Goal: Task Accomplishment & Management: Use online tool/utility

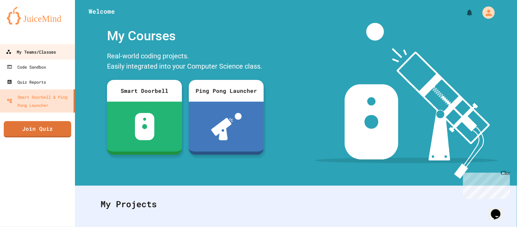
click at [54, 53] on div "My Teams/Classes" at bounding box center [31, 52] width 50 height 9
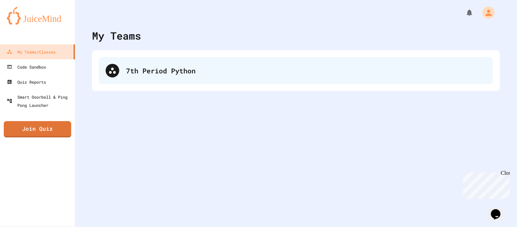
click at [169, 82] on div "7th Period Python" at bounding box center [296, 70] width 395 height 27
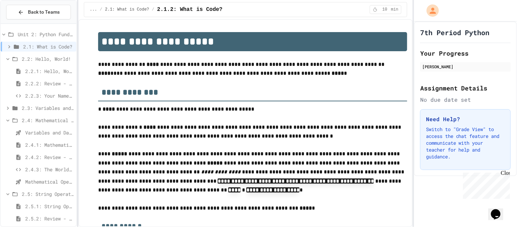
scroll to position [152, 0]
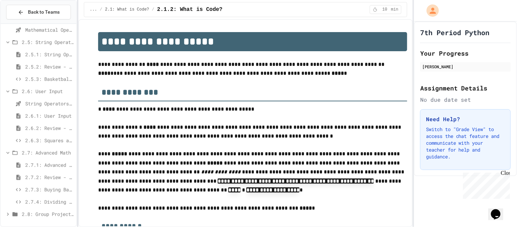
click at [49, 216] on span "2.8: Group Project - Mad Libs" at bounding box center [48, 213] width 52 height 7
click at [49, 216] on span "Group Project - Mad Libs" at bounding box center [49, 213] width 48 height 7
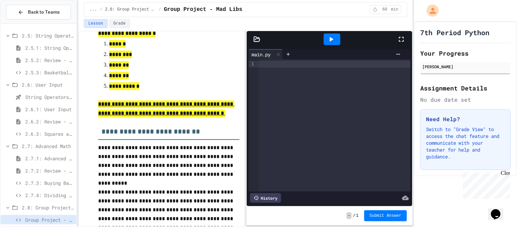
scroll to position [783, 0]
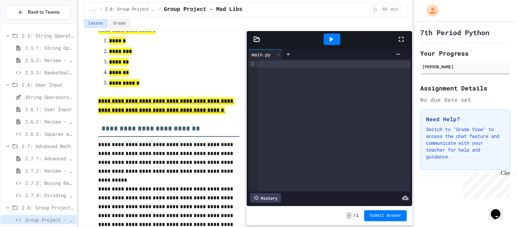
click at [303, 61] on div at bounding box center [335, 64] width 152 height 7
click at [276, 65] on div at bounding box center [335, 64] width 152 height 7
click at [301, 64] on div "**********" at bounding box center [335, 64] width 152 height 7
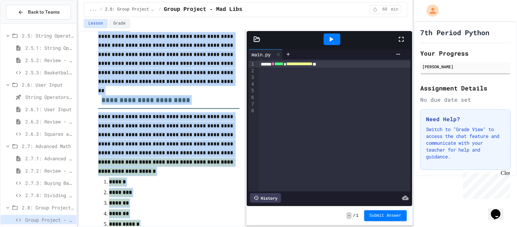
scroll to position [875, 0]
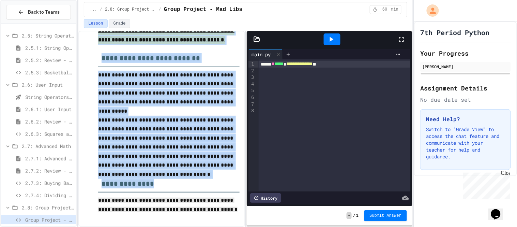
drag, startPoint x: 103, startPoint y: 72, endPoint x: 216, endPoint y: 215, distance: 182.3
copy div "**********"
click at [357, 65] on div "**********" at bounding box center [335, 64] width 152 height 7
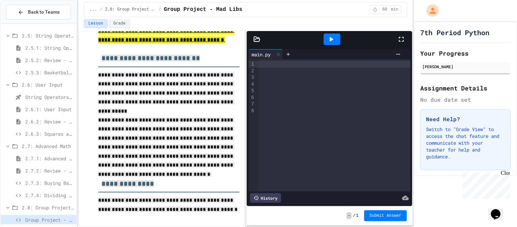
click at [297, 226] on div at bounding box center [258, 227] width 517 height 0
click at [290, 64] on div at bounding box center [335, 64] width 152 height 7
click at [280, 226] on div at bounding box center [258, 227] width 517 height 0
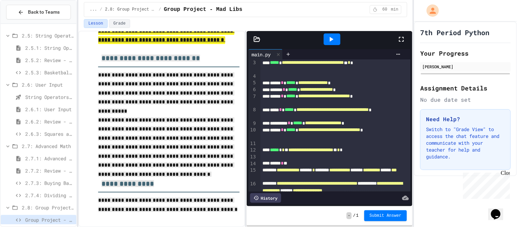
scroll to position [0, 0]
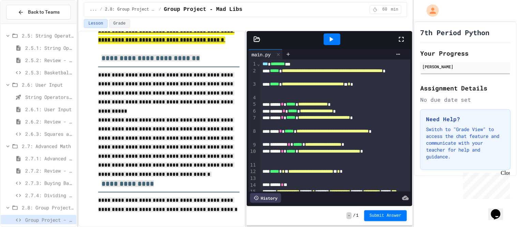
click at [332, 44] on div at bounding box center [332, 39] width 17 height 12
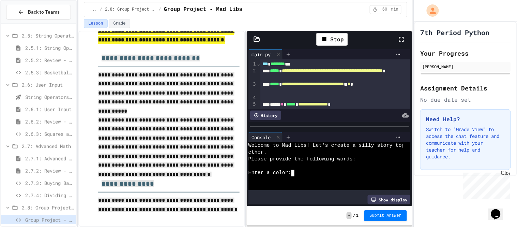
click at [294, 173] on textarea "Terminal input" at bounding box center [295, 173] width 3 height 7
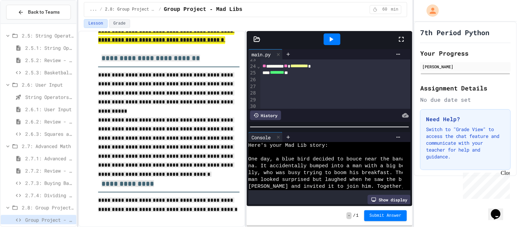
scroll to position [206, 0]
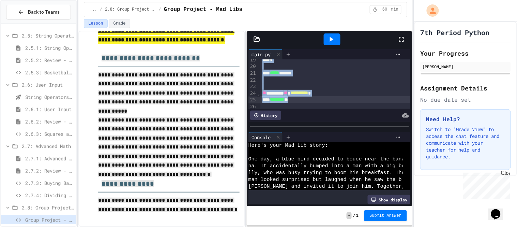
drag, startPoint x: 263, startPoint y: 64, endPoint x: 347, endPoint y: 102, distance: 91.7
click at [347, 102] on div "**********" at bounding box center [336, 2] width 150 height 298
click at [369, 87] on div at bounding box center [336, 86] width 150 height 7
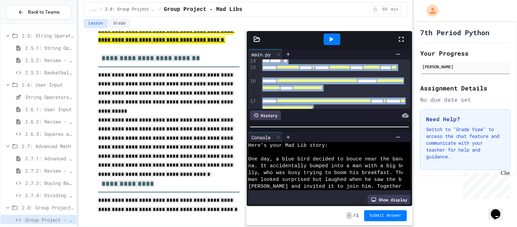
scroll to position [229, 0]
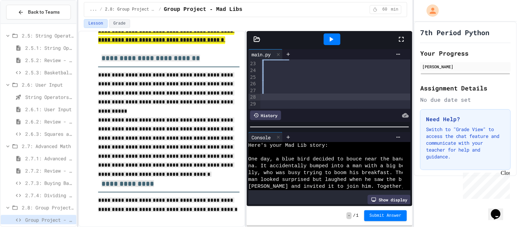
drag, startPoint x: 264, startPoint y: 64, endPoint x: 362, endPoint y: 98, distance: 103.1
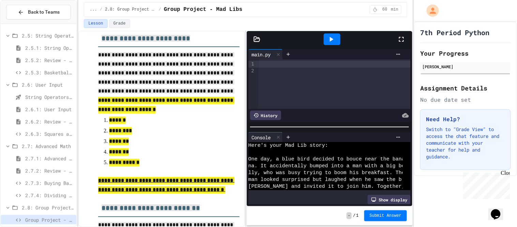
scroll to position [875, 0]
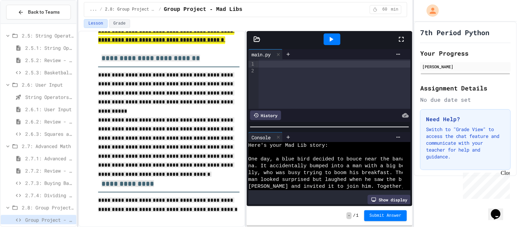
click at [207, 111] on p at bounding box center [168, 111] width 141 height 9
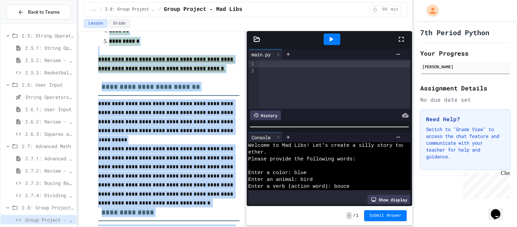
scroll to position [872, 0]
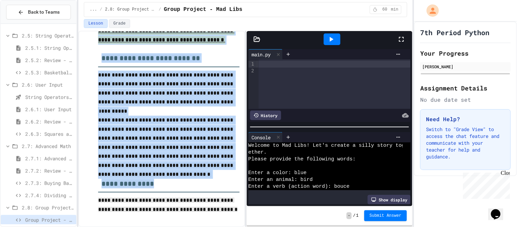
drag, startPoint x: 98, startPoint y: 78, endPoint x: 217, endPoint y: 218, distance: 183.2
click at [299, 64] on div at bounding box center [335, 64] width 152 height 7
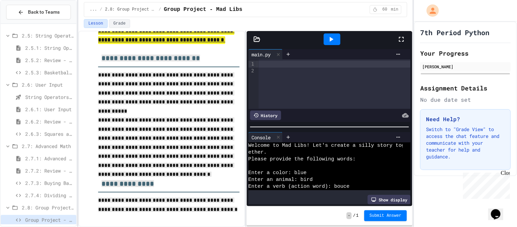
click at [391, 226] on div at bounding box center [258, 227] width 517 height 0
click at [294, 226] on div at bounding box center [258, 227] width 517 height 0
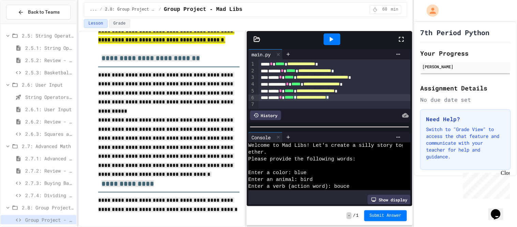
scroll to position [0, 0]
click at [330, 42] on icon at bounding box center [331, 39] width 8 height 8
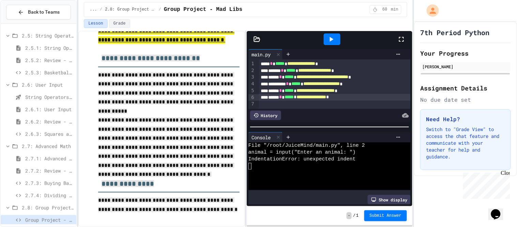
click at [303, 104] on div at bounding box center [335, 104] width 152 height 7
click at [287, 226] on div at bounding box center [258, 227] width 517 height 0
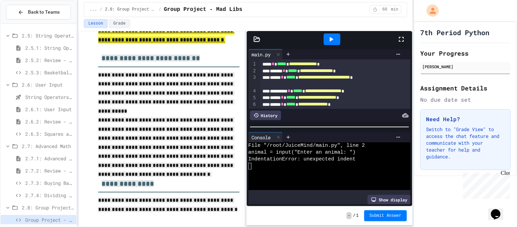
scroll to position [74, 0]
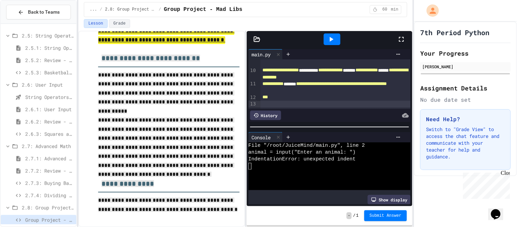
click at [336, 38] on div at bounding box center [332, 39] width 17 height 12
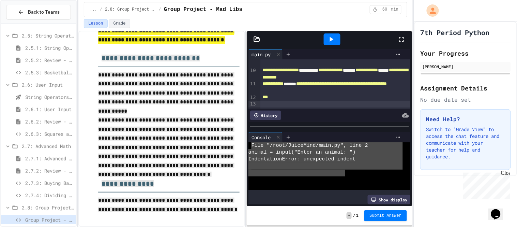
drag, startPoint x: 253, startPoint y: 146, endPoint x: 346, endPoint y: 170, distance: 96.1
drag, startPoint x: 363, startPoint y: 172, endPoint x: 257, endPoint y: 138, distance: 111.6
click at [257, 138] on div "**********" at bounding box center [330, 168] width 162 height 73
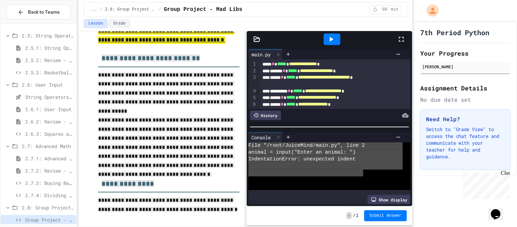
type textarea "**********"
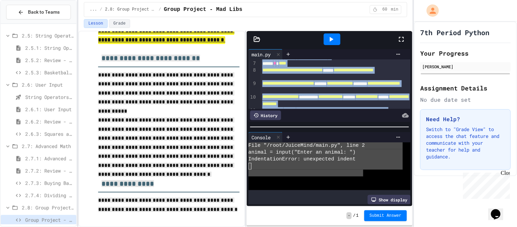
scroll to position [74, 0]
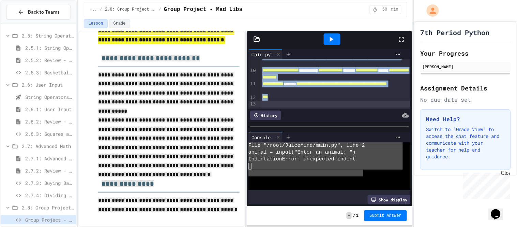
drag, startPoint x: 263, startPoint y: 65, endPoint x: 431, endPoint y: 165, distance: 195.7
click at [431, 165] on div "**********" at bounding box center [258, 113] width 517 height 227
click at [314, 226] on div at bounding box center [258, 227] width 517 height 0
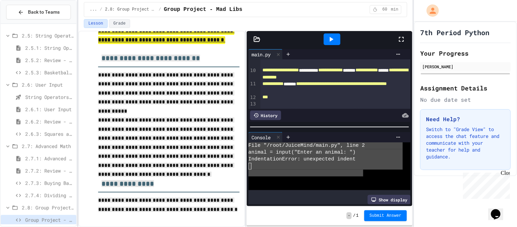
click at [341, 99] on div "***" at bounding box center [336, 97] width 150 height 7
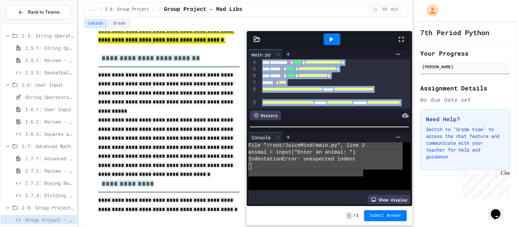
scroll to position [0, 0]
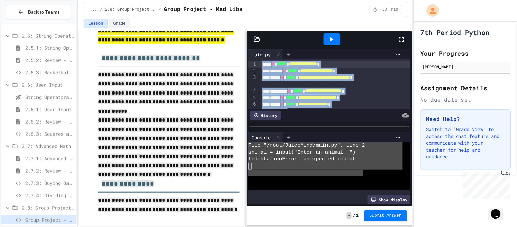
drag, startPoint x: 341, startPoint y: 99, endPoint x: 227, endPoint y: 36, distance: 130.5
click at [227, 36] on div "**********" at bounding box center [245, 129] width 335 height 196
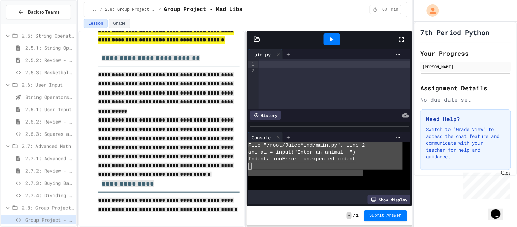
click at [364, 165] on div at bounding box center [326, 166] width 154 height 7
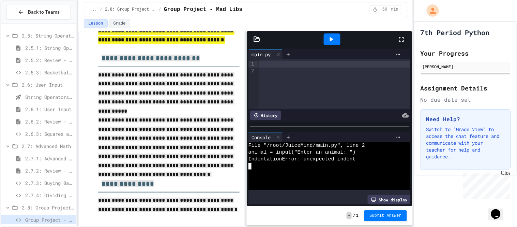
click at [304, 65] on div at bounding box center [335, 64] width 152 height 7
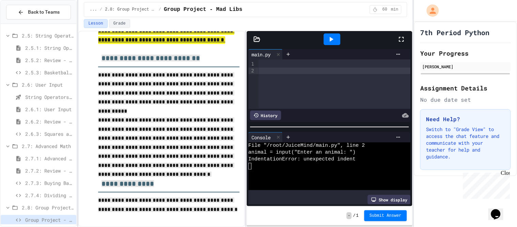
scroll to position [121, 0]
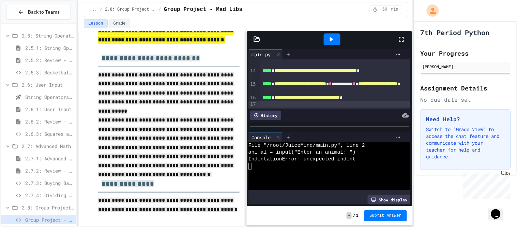
click at [334, 39] on icon at bounding box center [331, 39] width 8 height 8
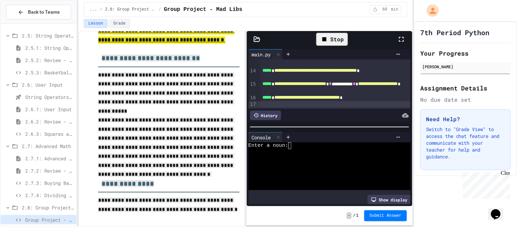
click at [295, 148] on div "Enter a noun:" at bounding box center [326, 145] width 154 height 7
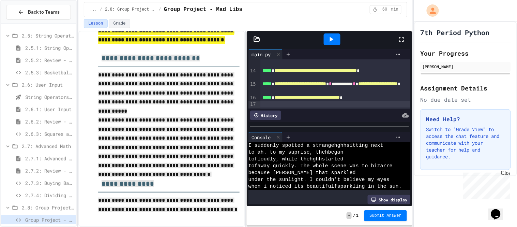
scroll to position [48, 0]
